Goal: Check status: Check status

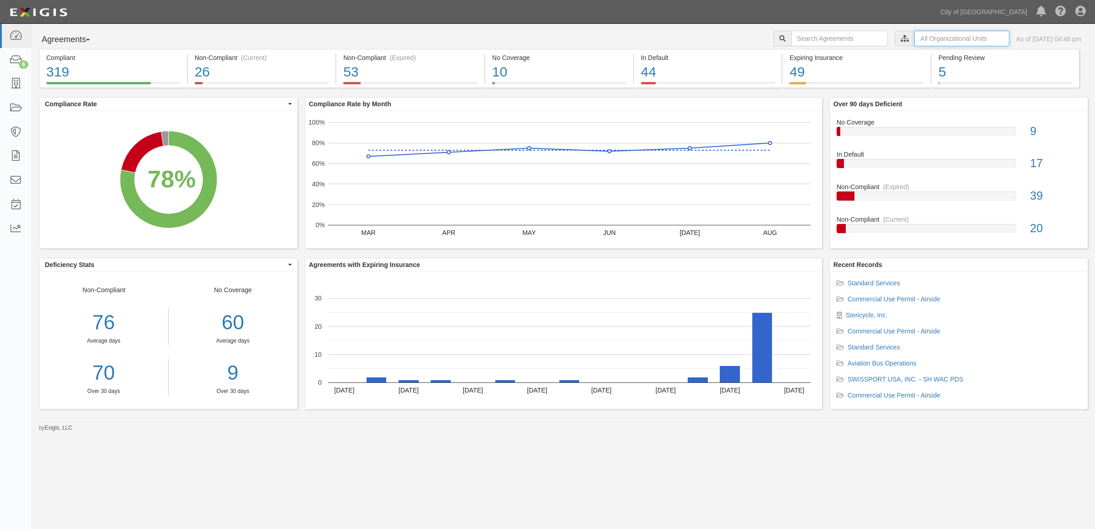
click at [915, 43] on input "text" at bounding box center [962, 39] width 95 height 16
click at [808, 56] on icon at bounding box center [809, 55] width 6 height 4
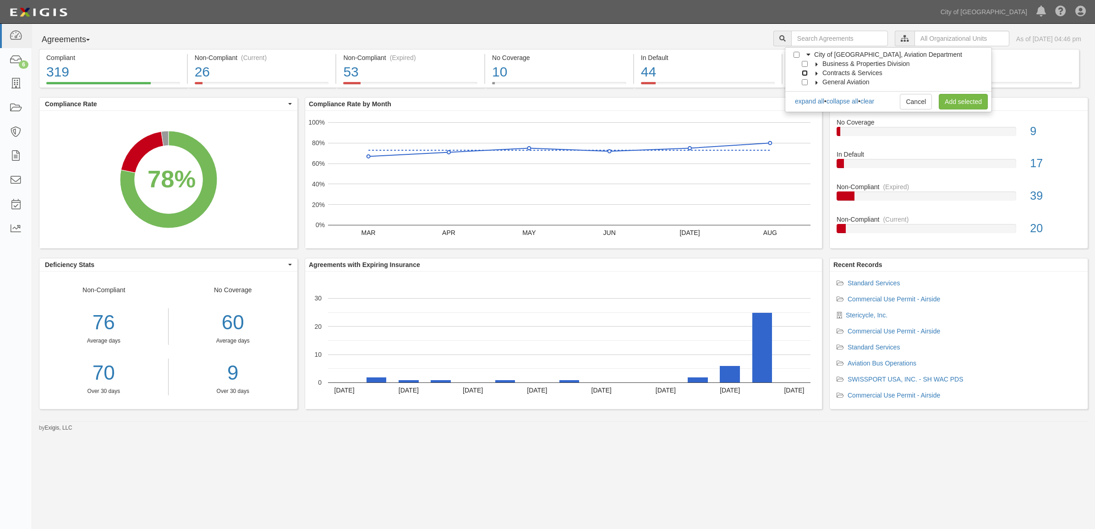
click at [807, 72] on input "Contracts & Services" at bounding box center [805, 73] width 6 height 6
checkbox input "true"
click at [956, 98] on link "Add selected" at bounding box center [963, 102] width 49 height 16
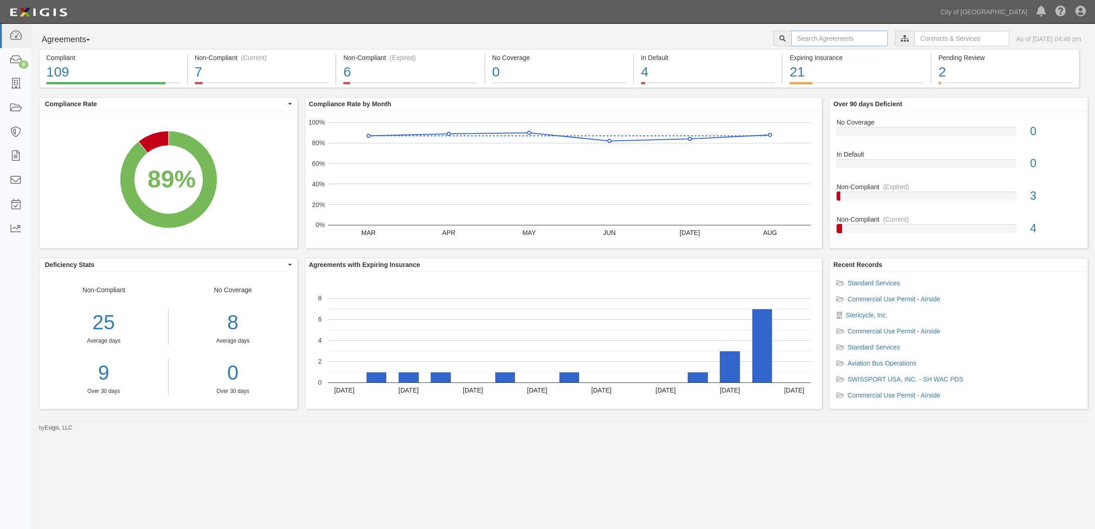
click at [814, 33] on input "text" at bounding box center [840, 39] width 97 height 16
type input "160034"
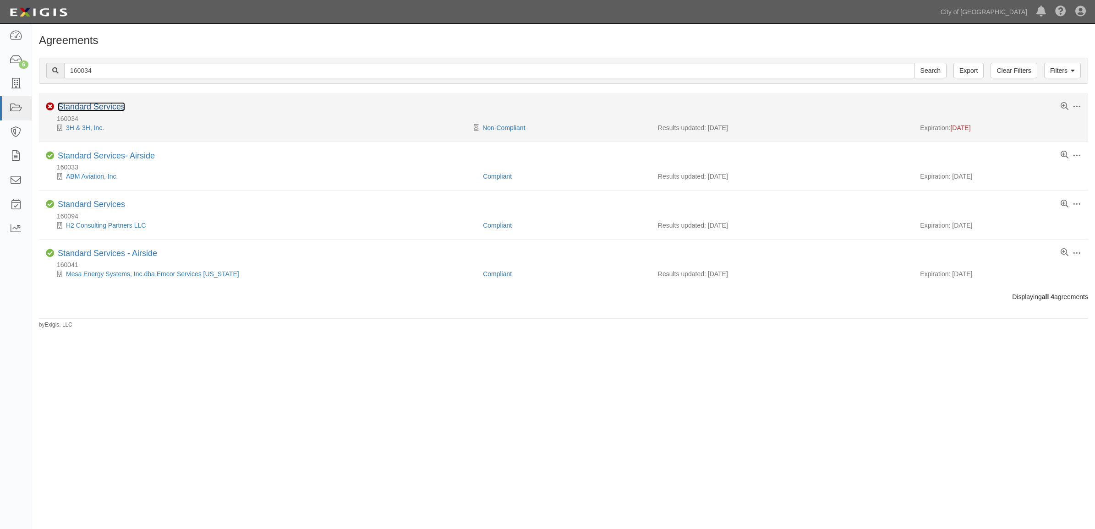
click at [102, 108] on link "Standard Services" at bounding box center [91, 106] width 67 height 9
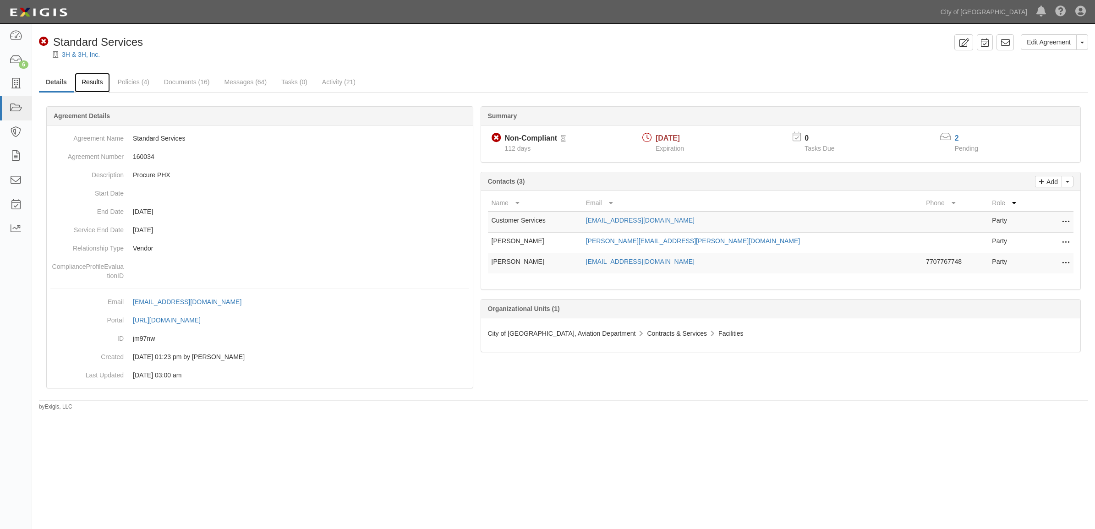
click at [98, 89] on link "Results" at bounding box center [92, 83] width 35 height 20
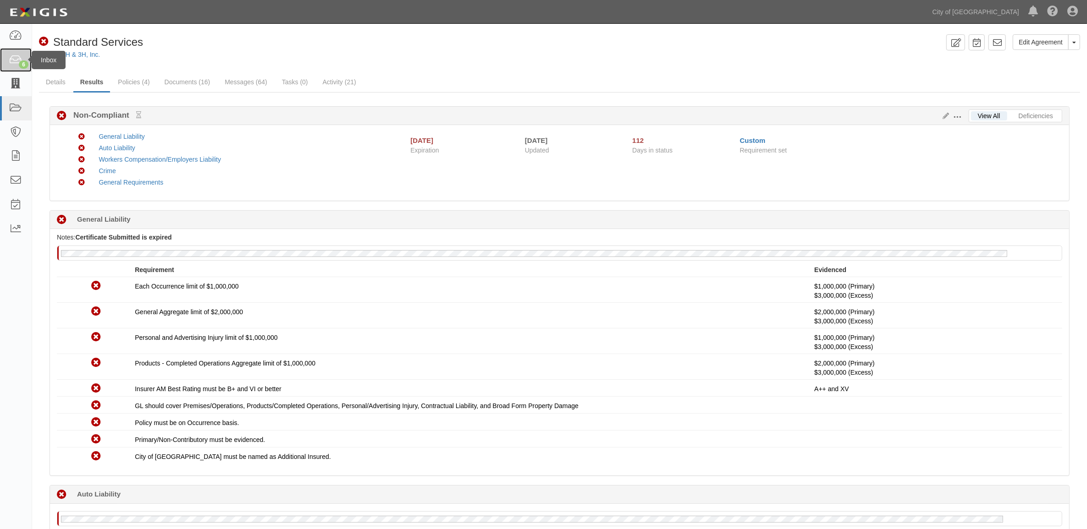
click at [5, 69] on link "6" at bounding box center [16, 60] width 32 height 24
